Goal: Task Accomplishment & Management: Manage account settings

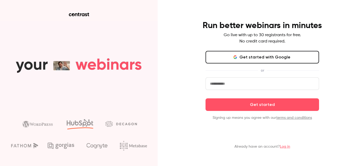
click at [250, 55] on button "Get started with Google" at bounding box center [261, 57] width 113 height 13
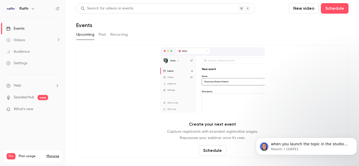
click at [15, 153] on span "Pro" at bounding box center [11, 156] width 9 height 6
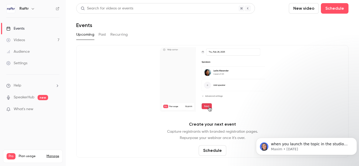
click at [49, 154] on link "Manage" at bounding box center [52, 156] width 13 height 4
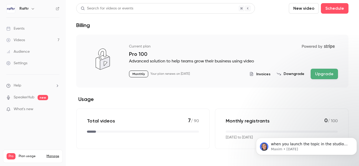
click at [251, 68] on div "Current plan Powered by Stripe Pro 100 Advanced solution to help teams grow the…" at bounding box center [233, 60] width 209 height 37
click at [253, 70] on div "Invoices Downgrade Upgrade" at bounding box center [293, 74] width 89 height 11
click at [253, 74] on icon "billing" at bounding box center [251, 74] width 4 height 4
